Goal: Task Accomplishment & Management: Complete application form

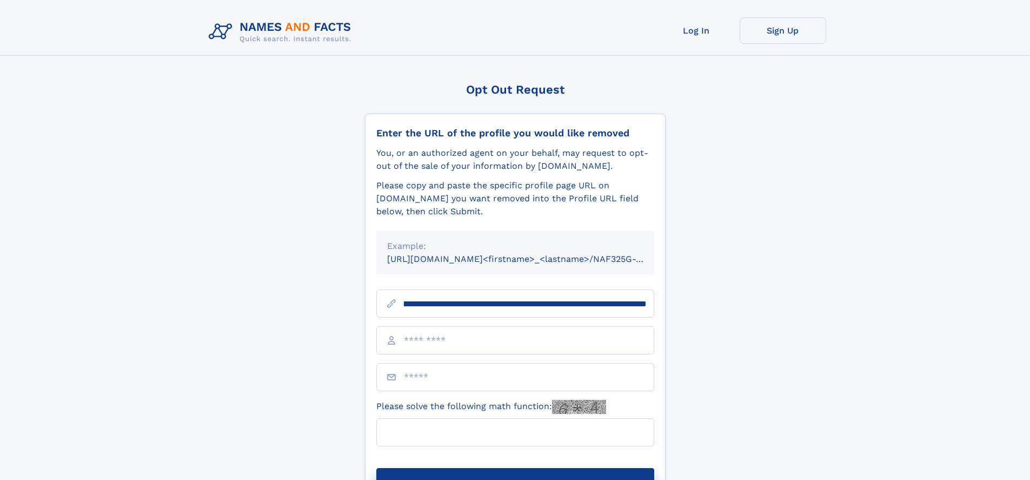
scroll to position [0, 140]
type input "**********"
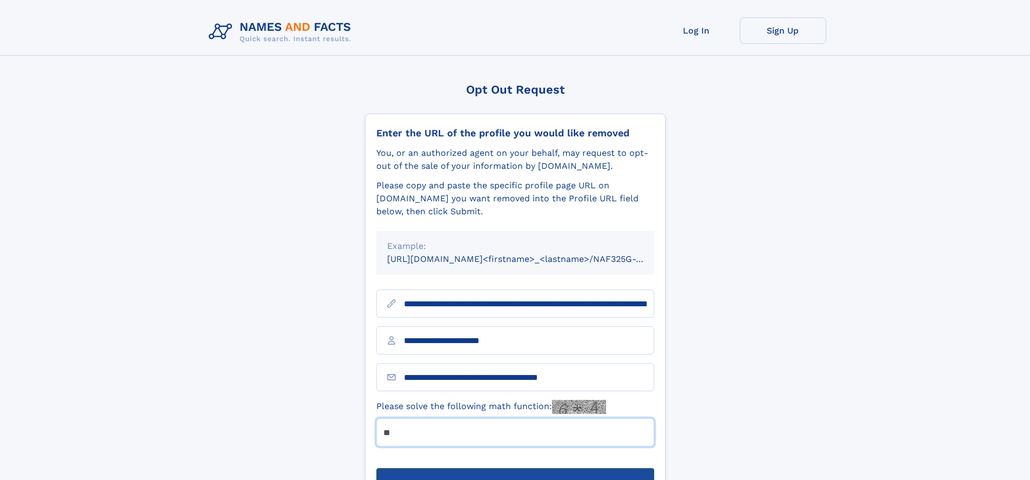
type input "**"
click at [515, 468] on button "Submit Opt Out Request" at bounding box center [515, 485] width 278 height 35
